Goal: Transaction & Acquisition: Subscribe to service/newsletter

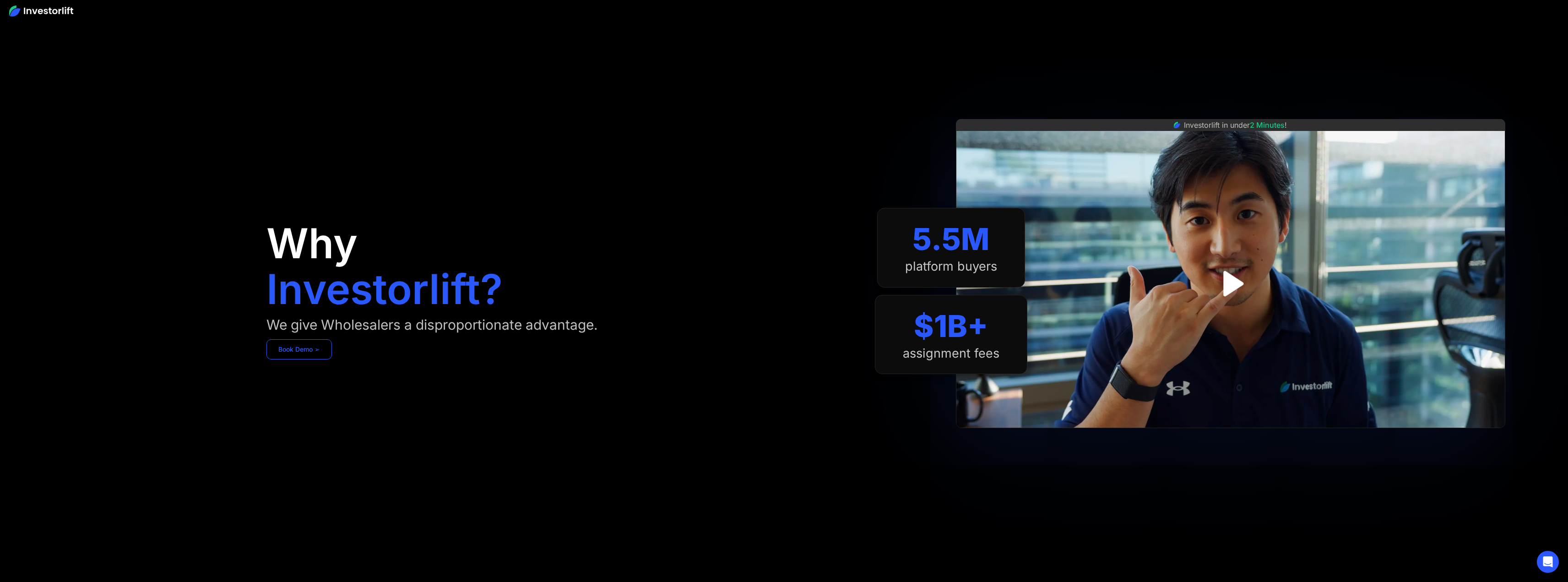
click at [295, 352] on link "Book Demo ➢" at bounding box center [300, 349] width 65 height 20
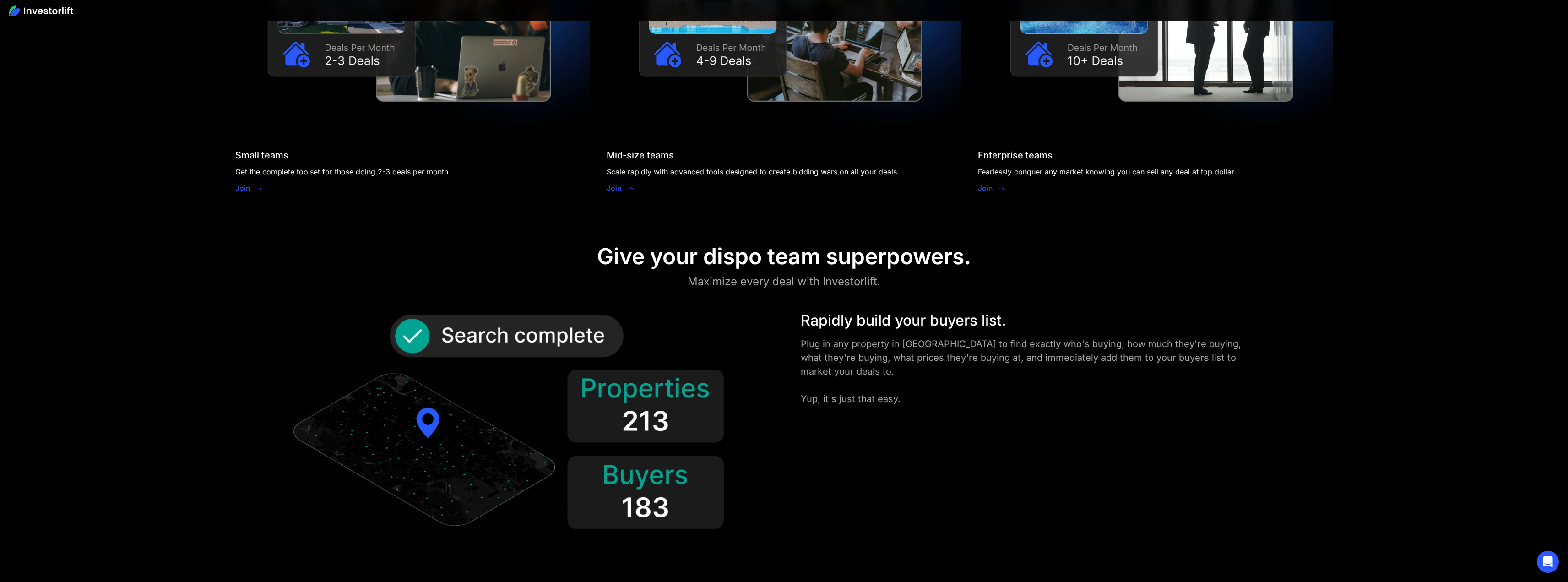
scroll to position [1191, 0]
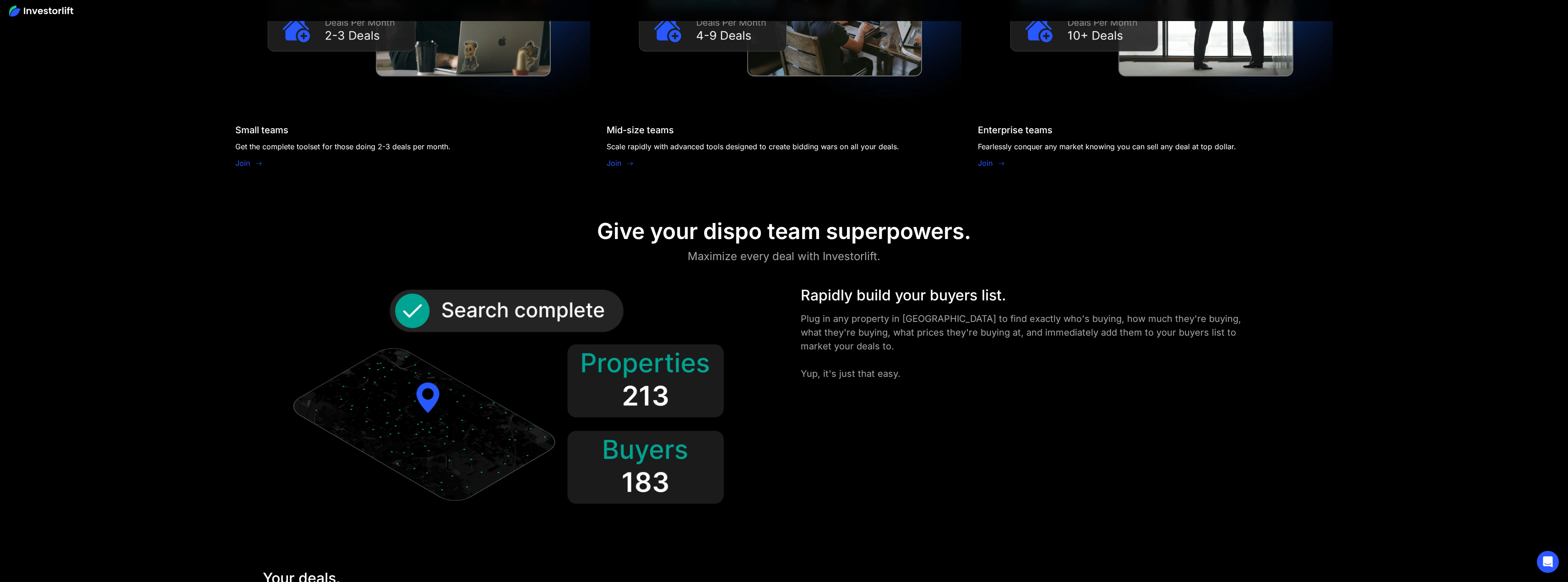
click at [251, 161] on div "Join" at bounding box center [249, 164] width 27 height 13
click at [241, 164] on link "Join" at bounding box center [242, 163] width 15 height 11
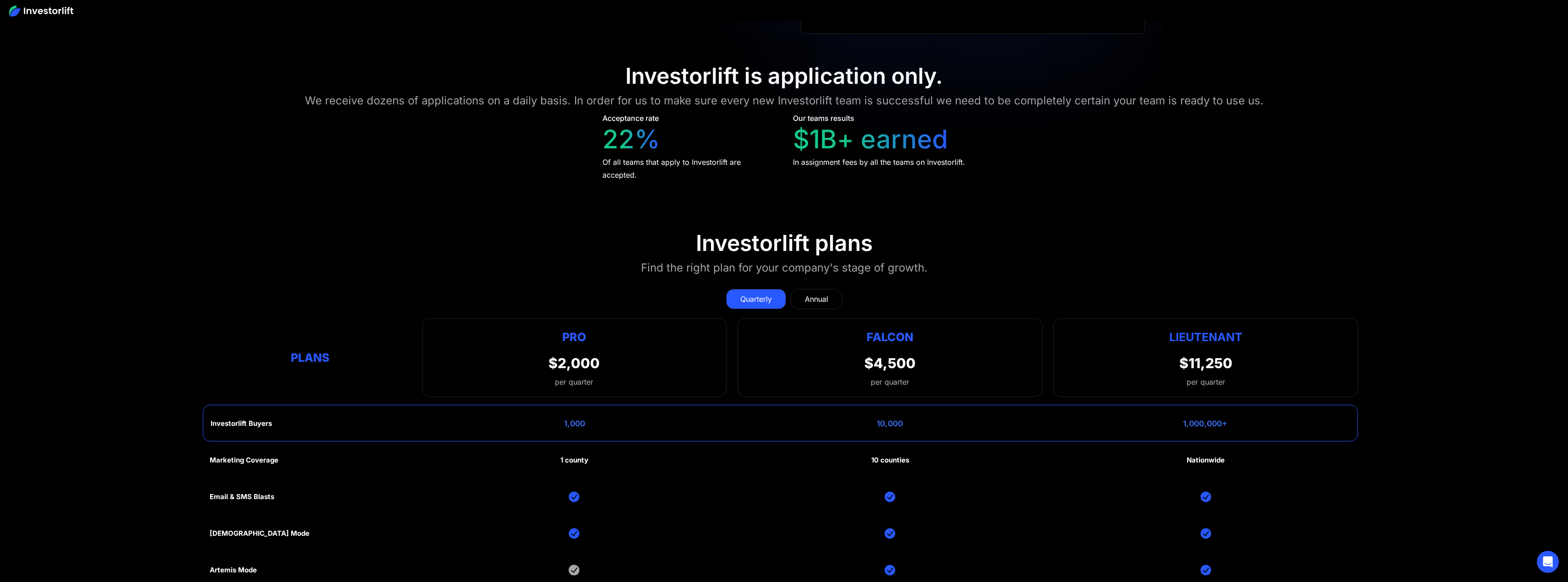
scroll to position [4876, 0]
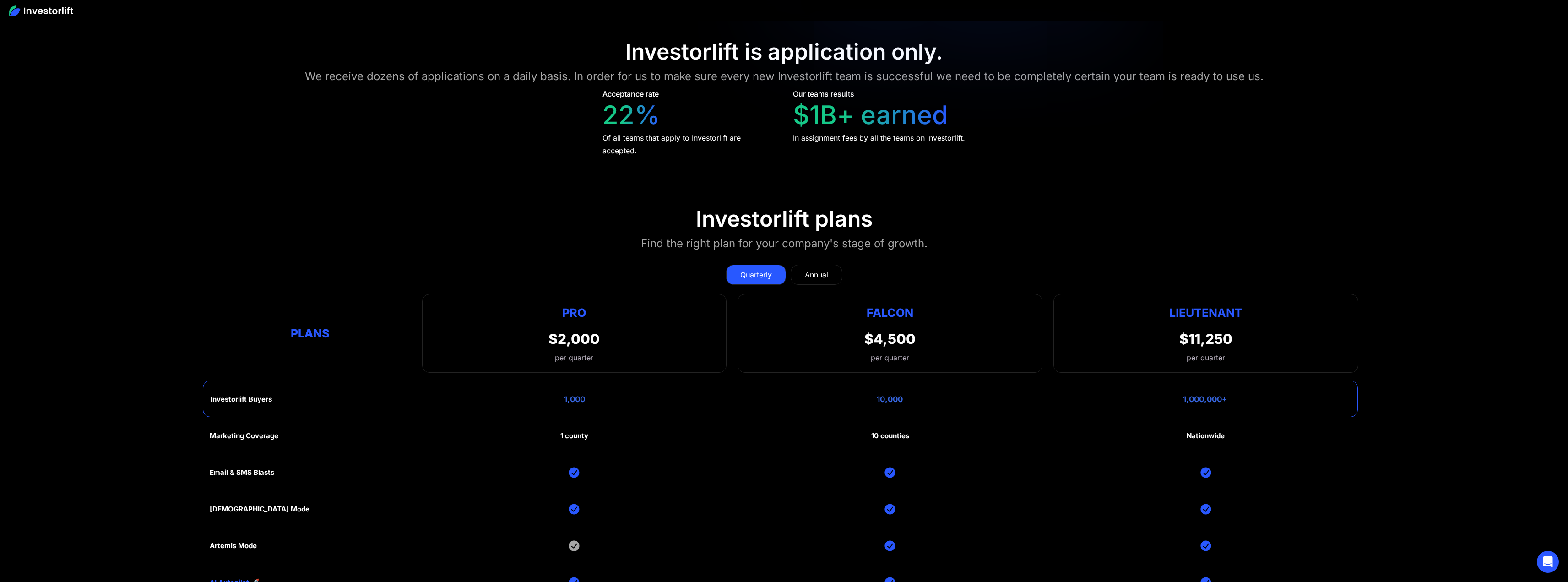
click at [807, 274] on link "Annual" at bounding box center [816, 275] width 52 height 20
click at [754, 269] on div "Quarterly" at bounding box center [756, 275] width 31 height 11
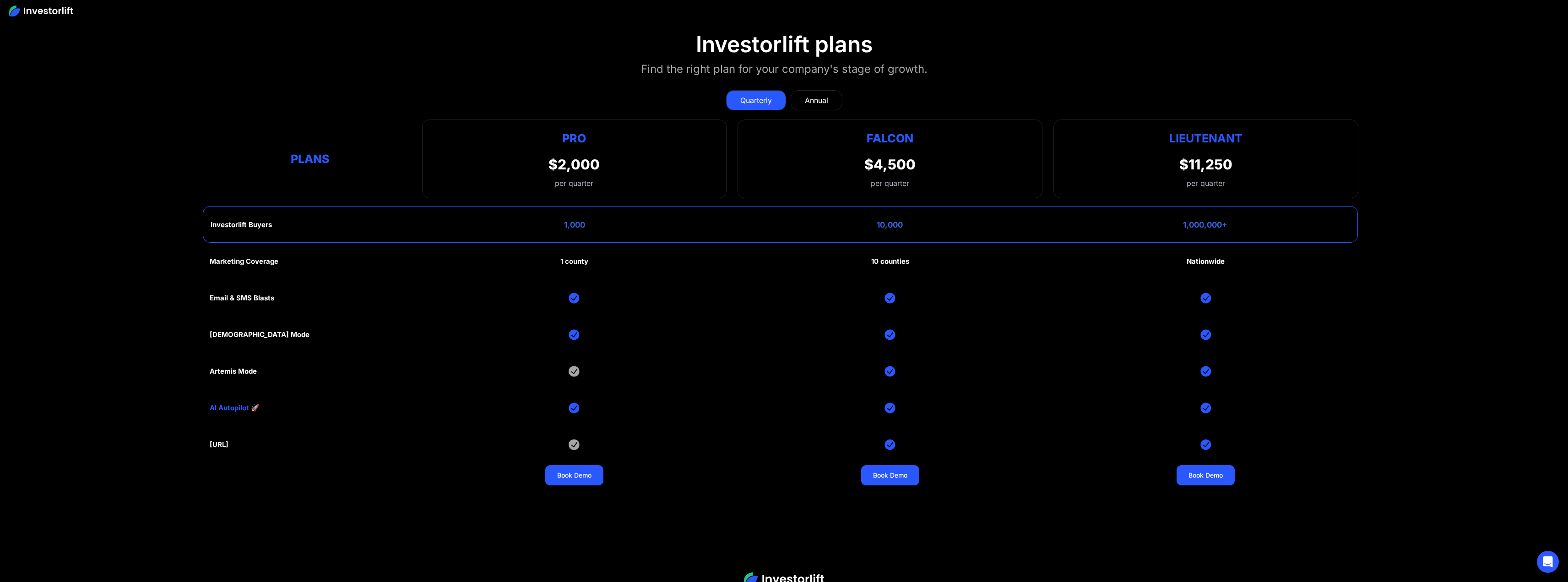
scroll to position [4839, 0]
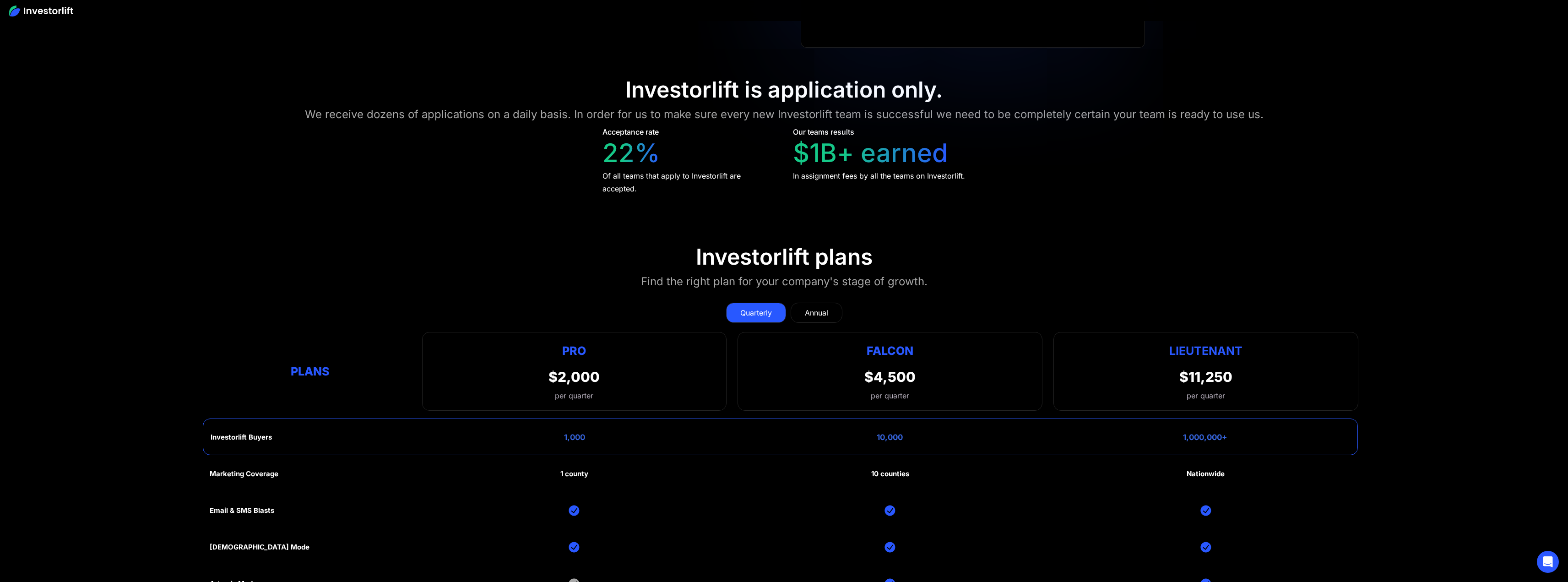
click at [820, 309] on div "Annual" at bounding box center [816, 313] width 24 height 11
click at [734, 304] on link "Quarterly" at bounding box center [756, 312] width 60 height 20
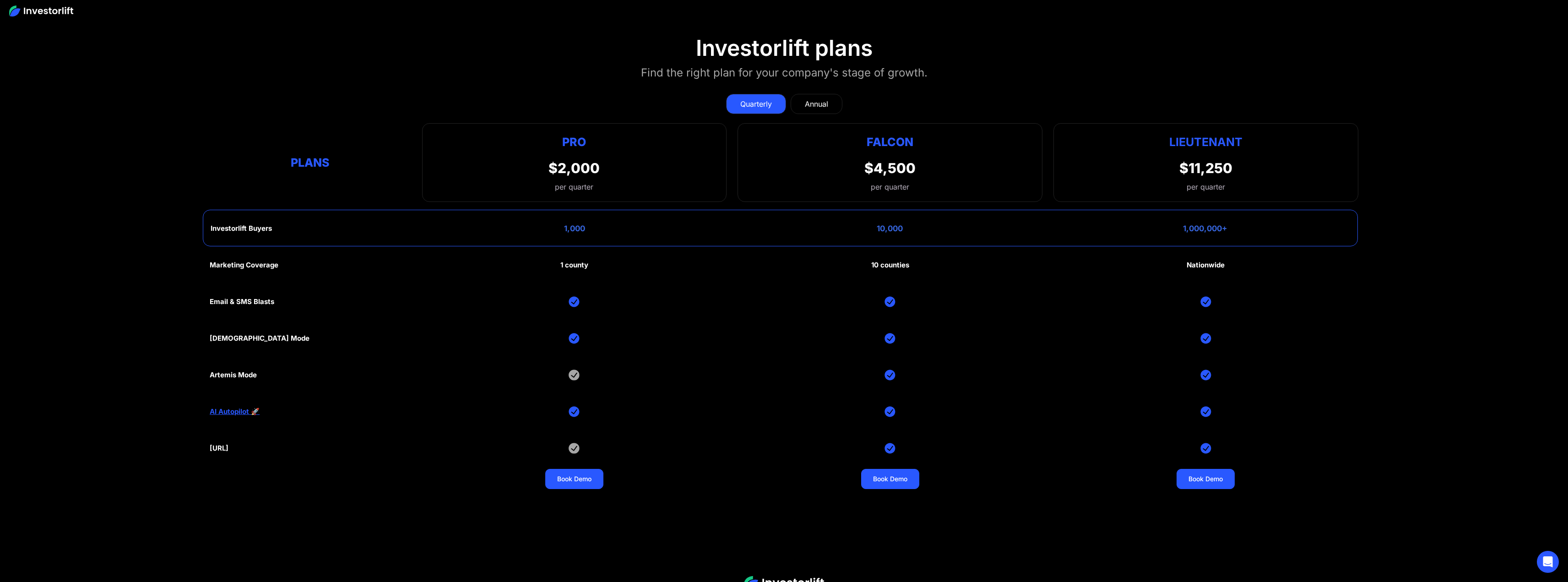
scroll to position [5067, 0]
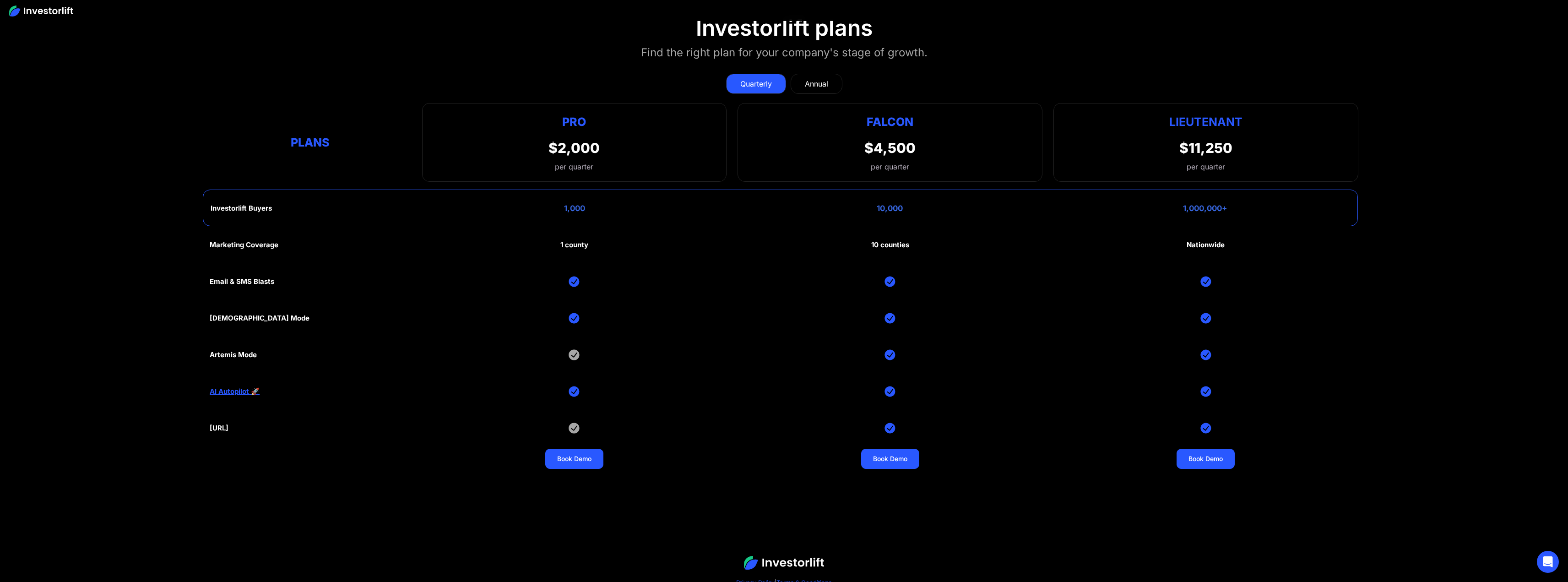
click at [809, 79] on div "Annual" at bounding box center [816, 84] width 24 height 11
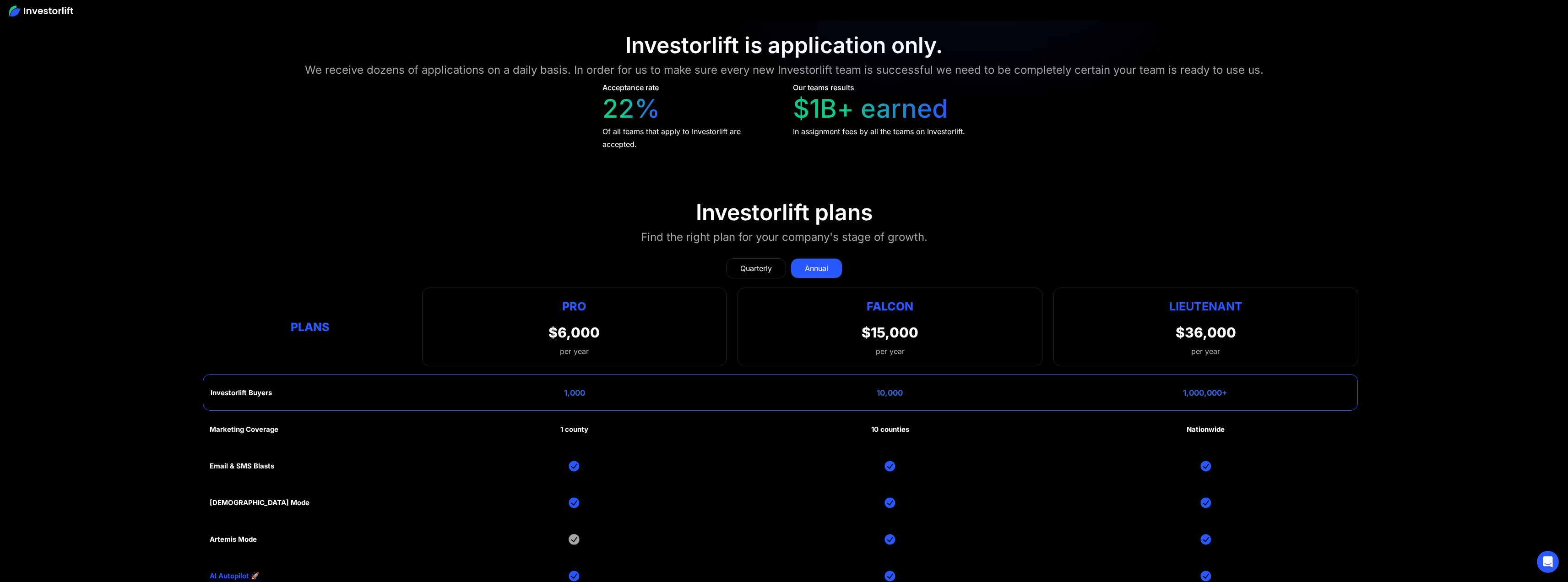
scroll to position [4920, 0]
